Goal: Information Seeking & Learning: Learn about a topic

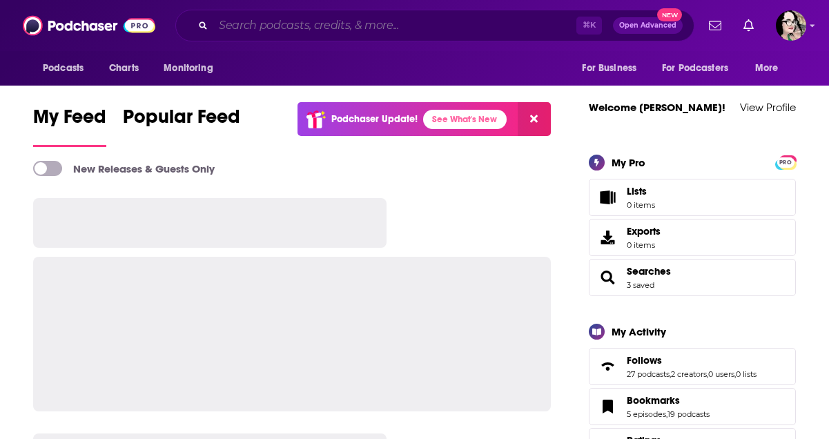
click at [349, 30] on input "Search podcasts, credits, & more..." at bounding box center [394, 25] width 363 height 22
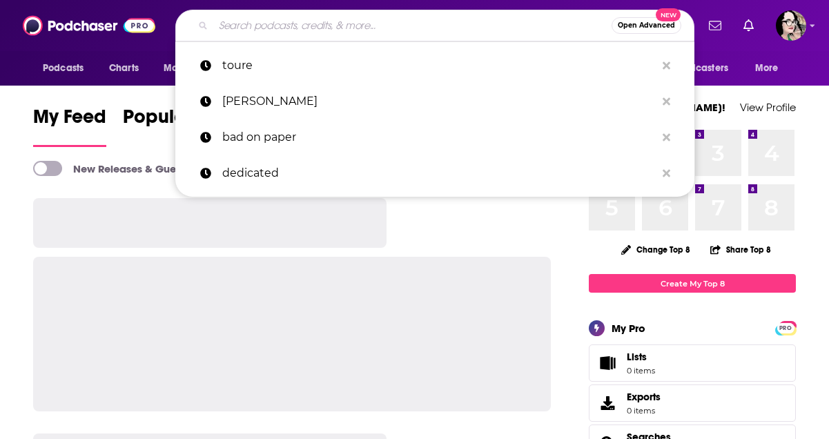
paste input "Write Now with [PERSON_NAME]"
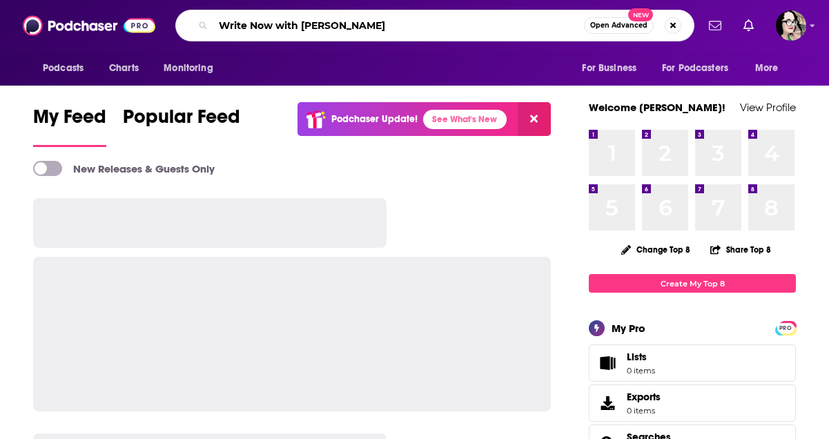
type input "Write Now with [PERSON_NAME]"
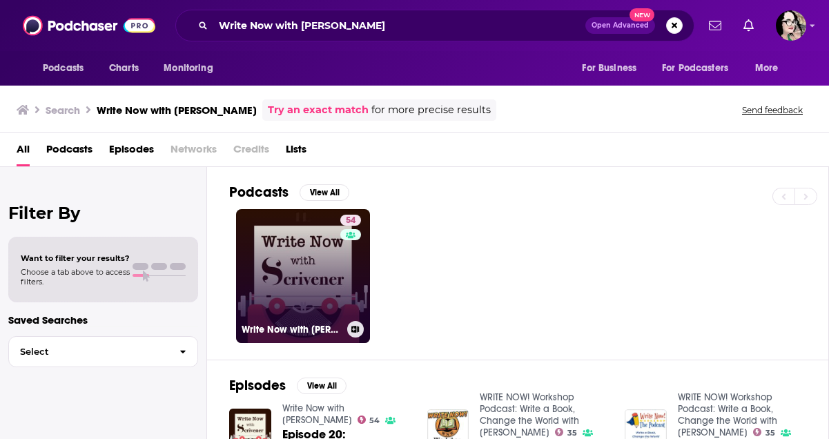
click at [311, 262] on link "54 Write Now with [PERSON_NAME]" at bounding box center [303, 276] width 134 height 134
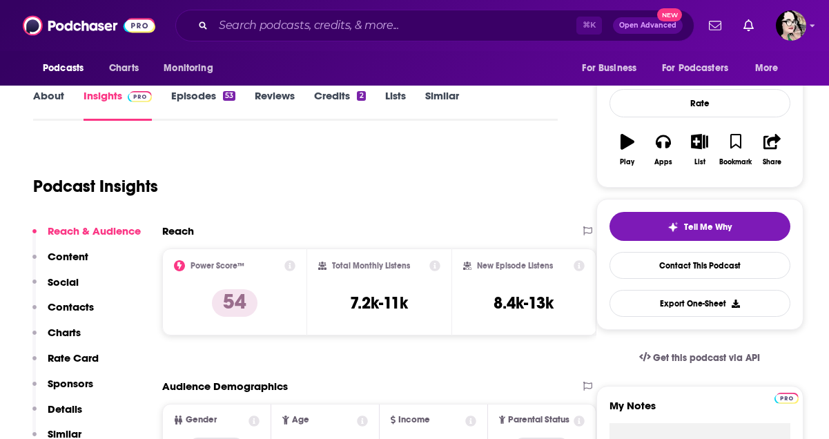
scroll to position [195, 0]
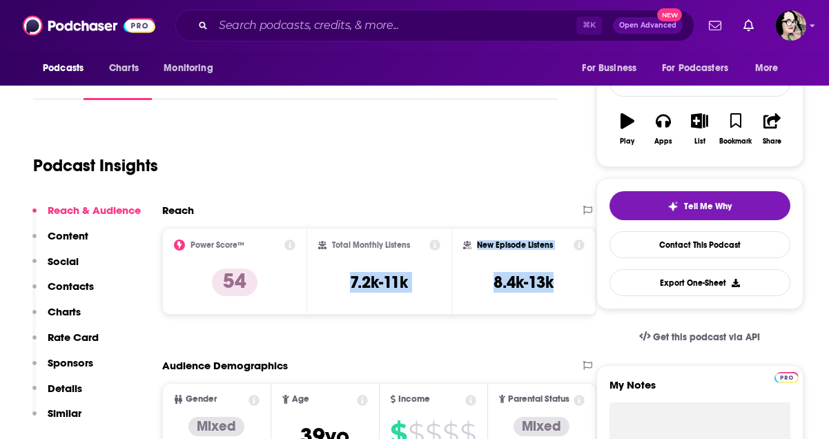
drag, startPoint x: 548, startPoint y: 282, endPoint x: 341, endPoint y: 284, distance: 206.5
click at [333, 283] on div "Power Score™ 54 Total Monthly Listens 7.2k-11k New Episode Listens 8.4k-13k" at bounding box center [379, 271] width 434 height 87
copy div "7.2k-11k New Episode Listens 8.4k-13k"
